Goal: Navigation & Orientation: Find specific page/section

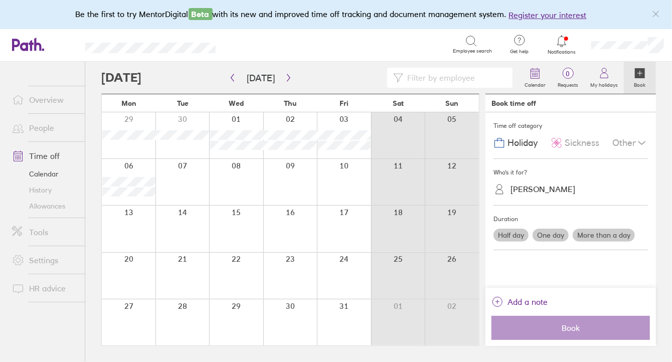
click at [464, 231] on div at bounding box center [452, 229] width 54 height 46
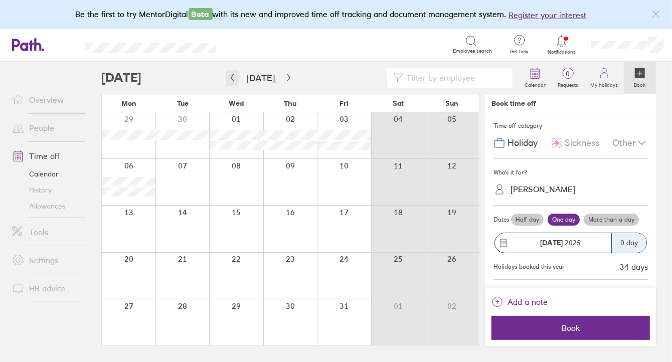
click at [231, 74] on icon "button" at bounding box center [233, 78] width 8 height 8
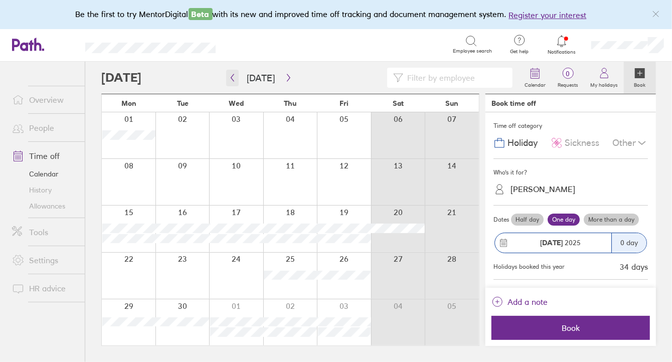
click at [234, 74] on icon "button" at bounding box center [233, 78] width 8 height 8
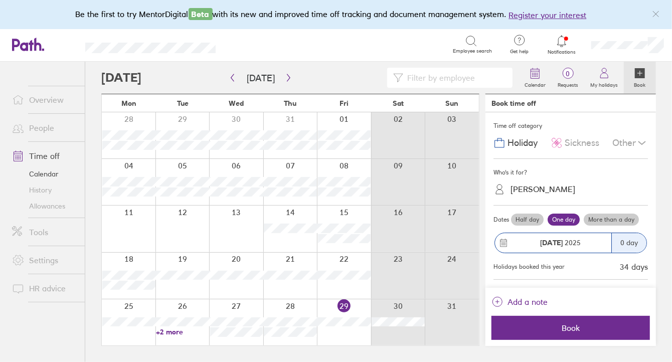
click at [47, 127] on link "People" at bounding box center [44, 128] width 81 height 20
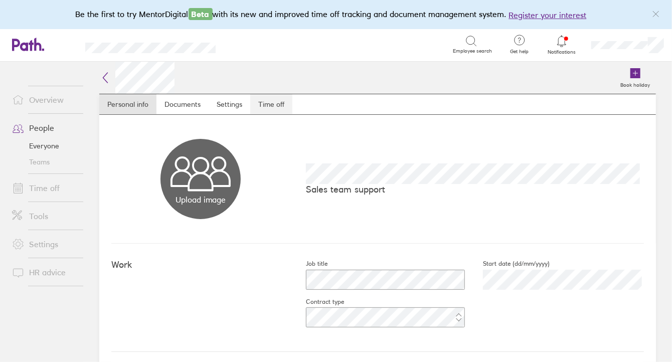
click at [263, 104] on link "Time off" at bounding box center [271, 104] width 42 height 20
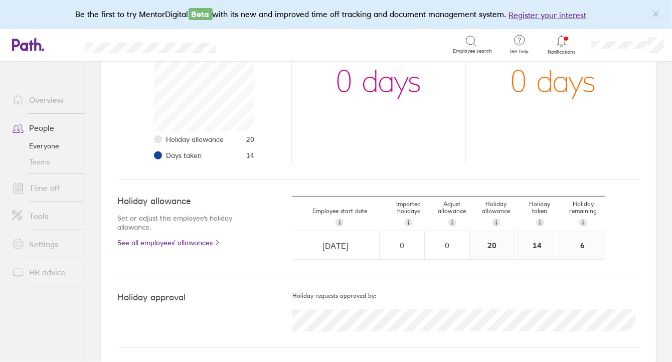
scroll to position [185, 0]
click at [49, 128] on link "People" at bounding box center [44, 128] width 81 height 20
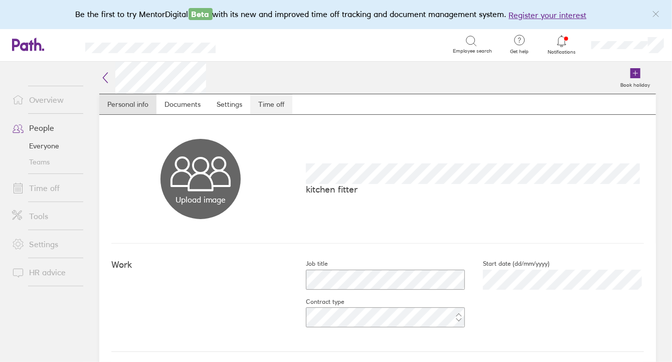
click at [274, 106] on link "Time off" at bounding box center [271, 104] width 42 height 20
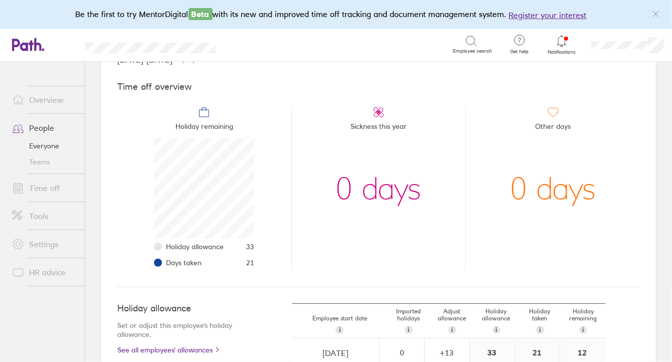
scroll to position [100, 0]
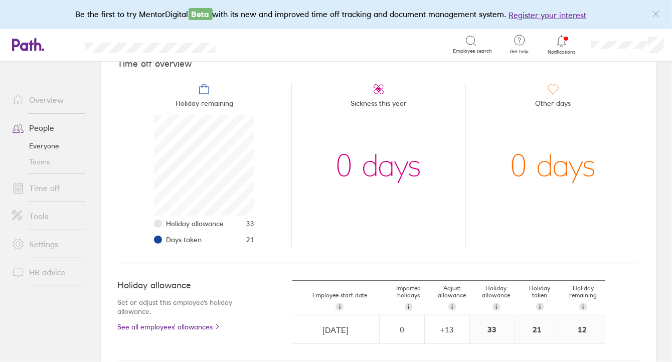
click at [42, 127] on link "People" at bounding box center [44, 128] width 81 height 20
